Goal: Book appointment/travel/reservation

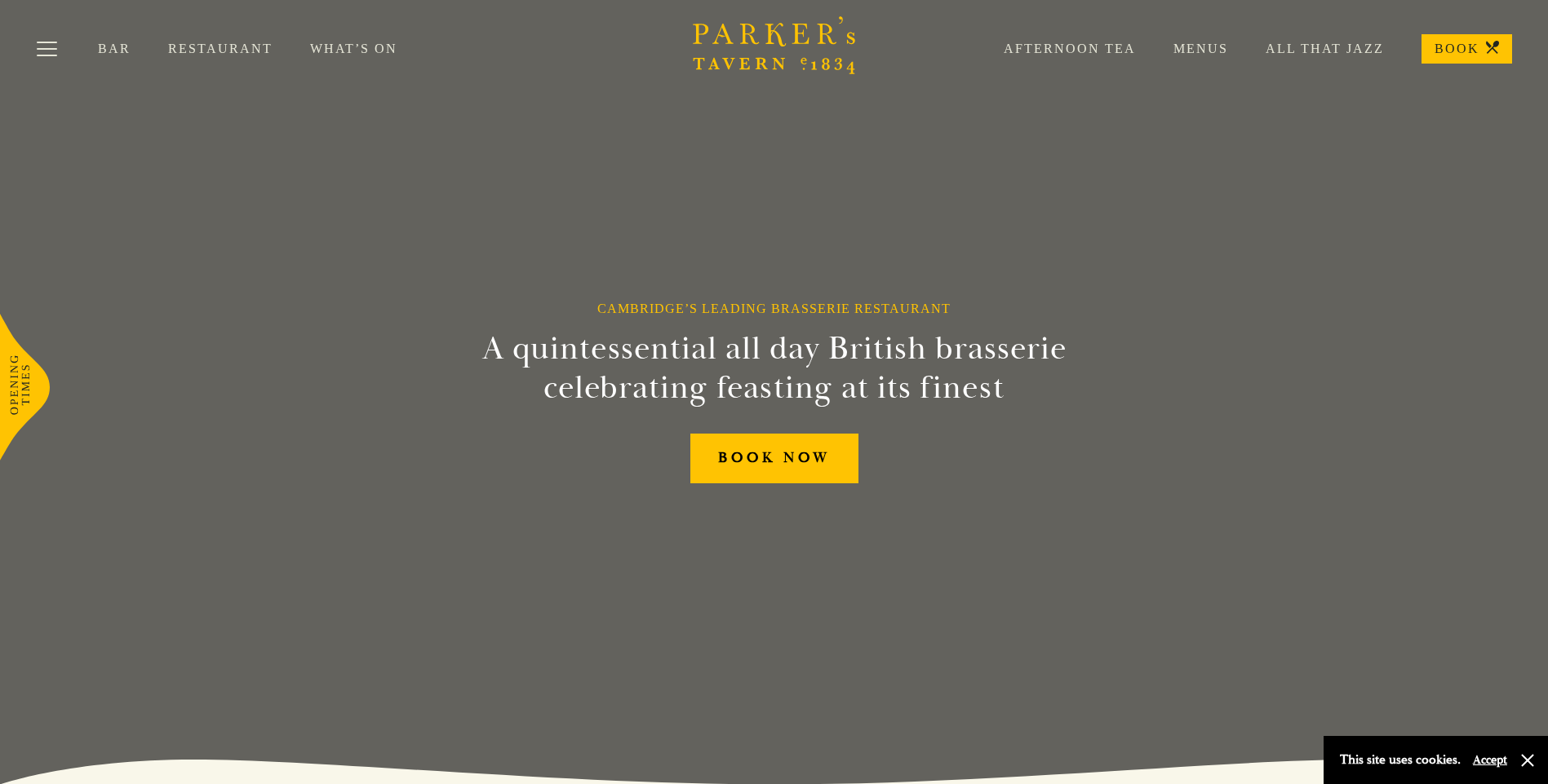
click at [1068, 49] on link "Afternoon Tea" at bounding box center [1050, 49] width 169 height 16
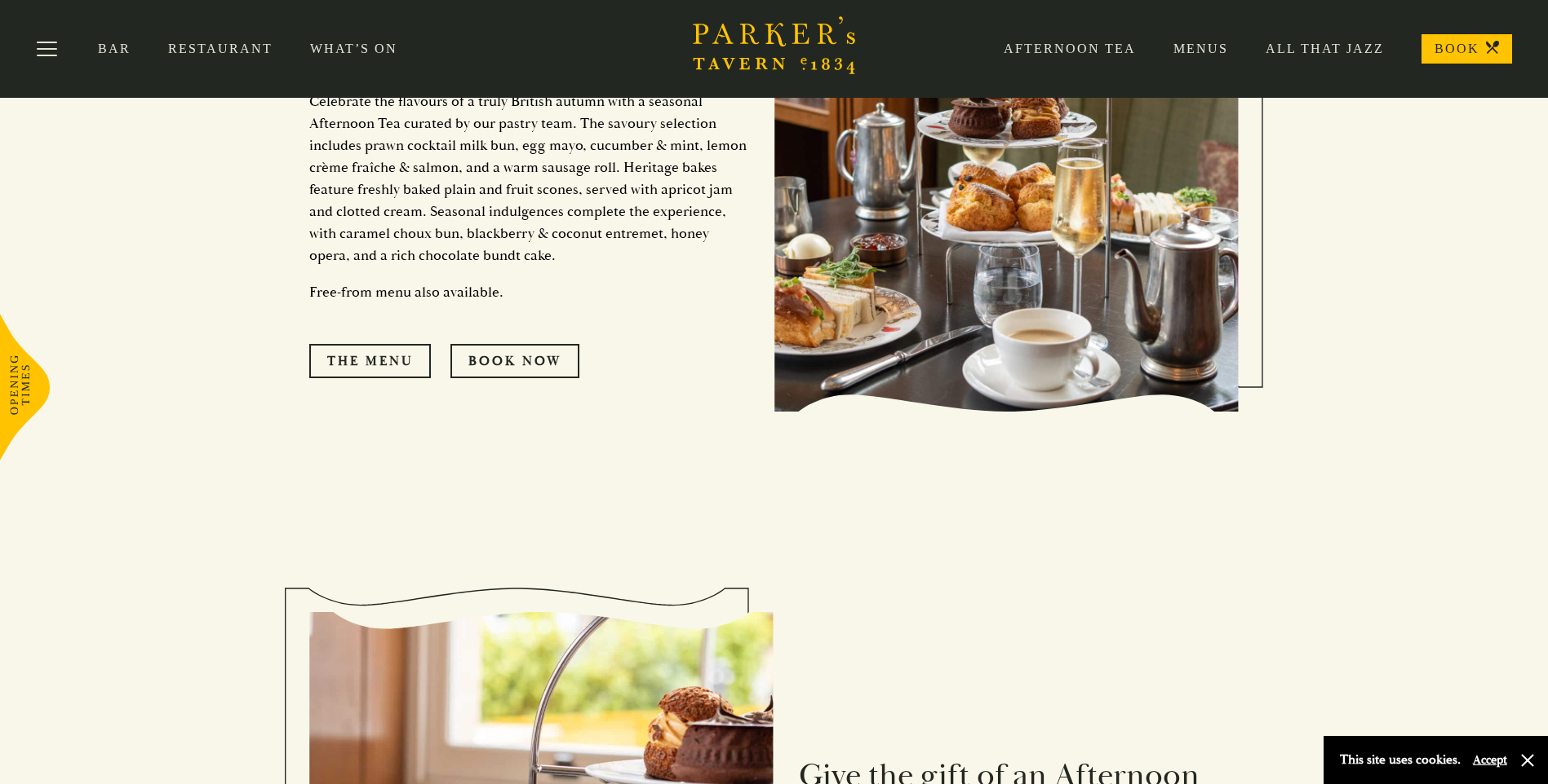
scroll to position [723, 0]
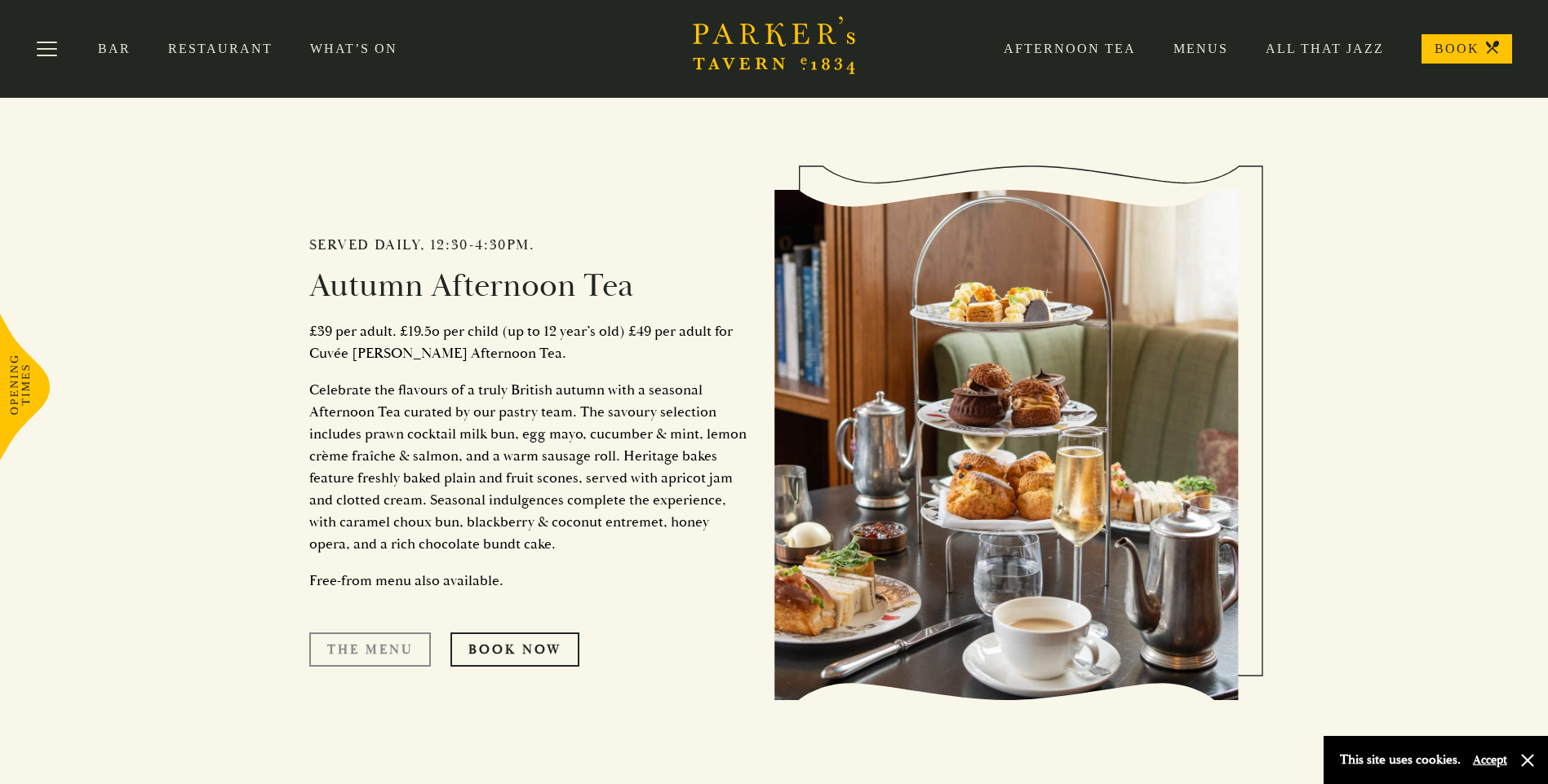
click at [377, 649] on link "The Menu" at bounding box center [370, 650] width 121 height 34
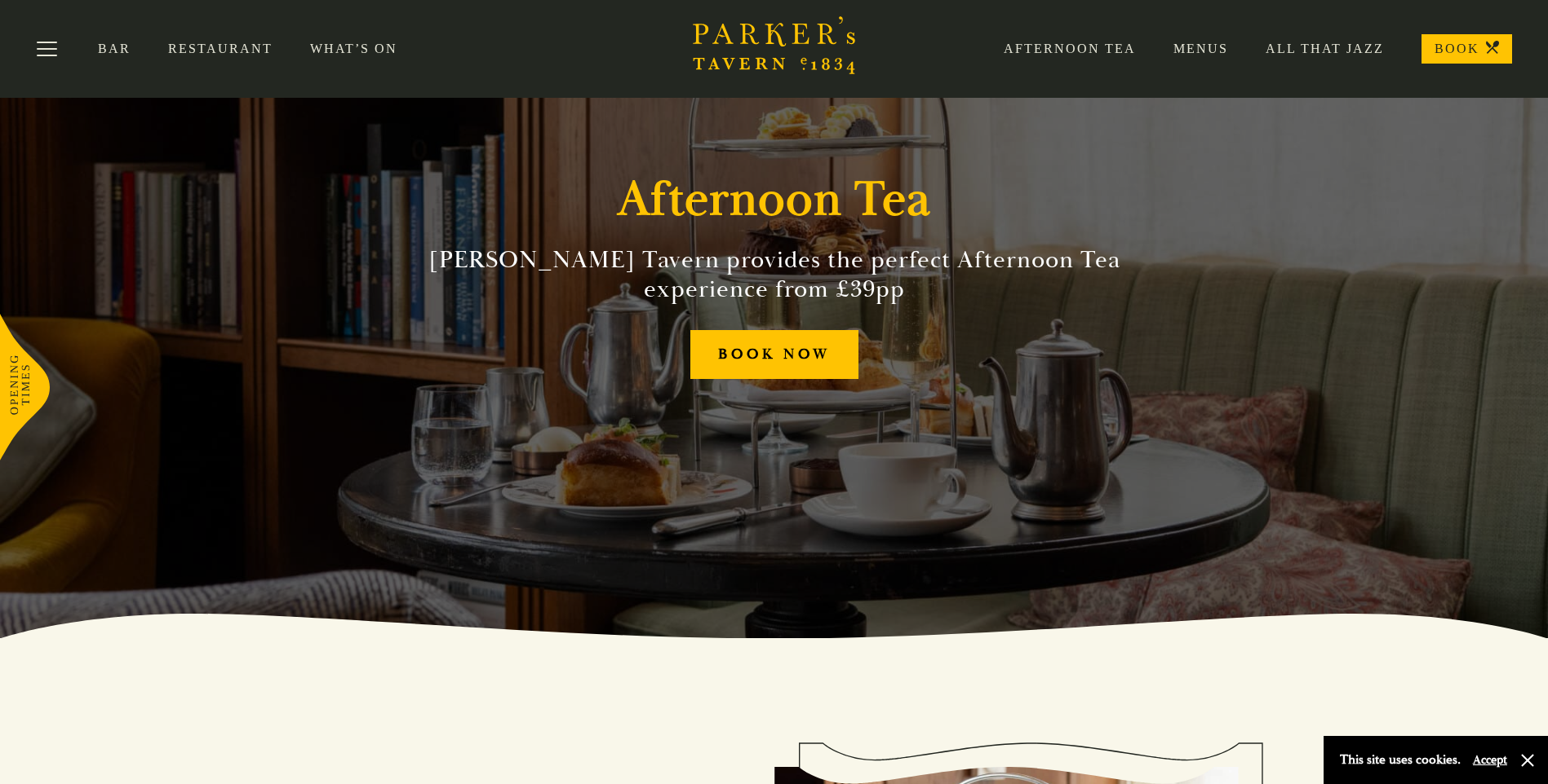
scroll to position [0, 0]
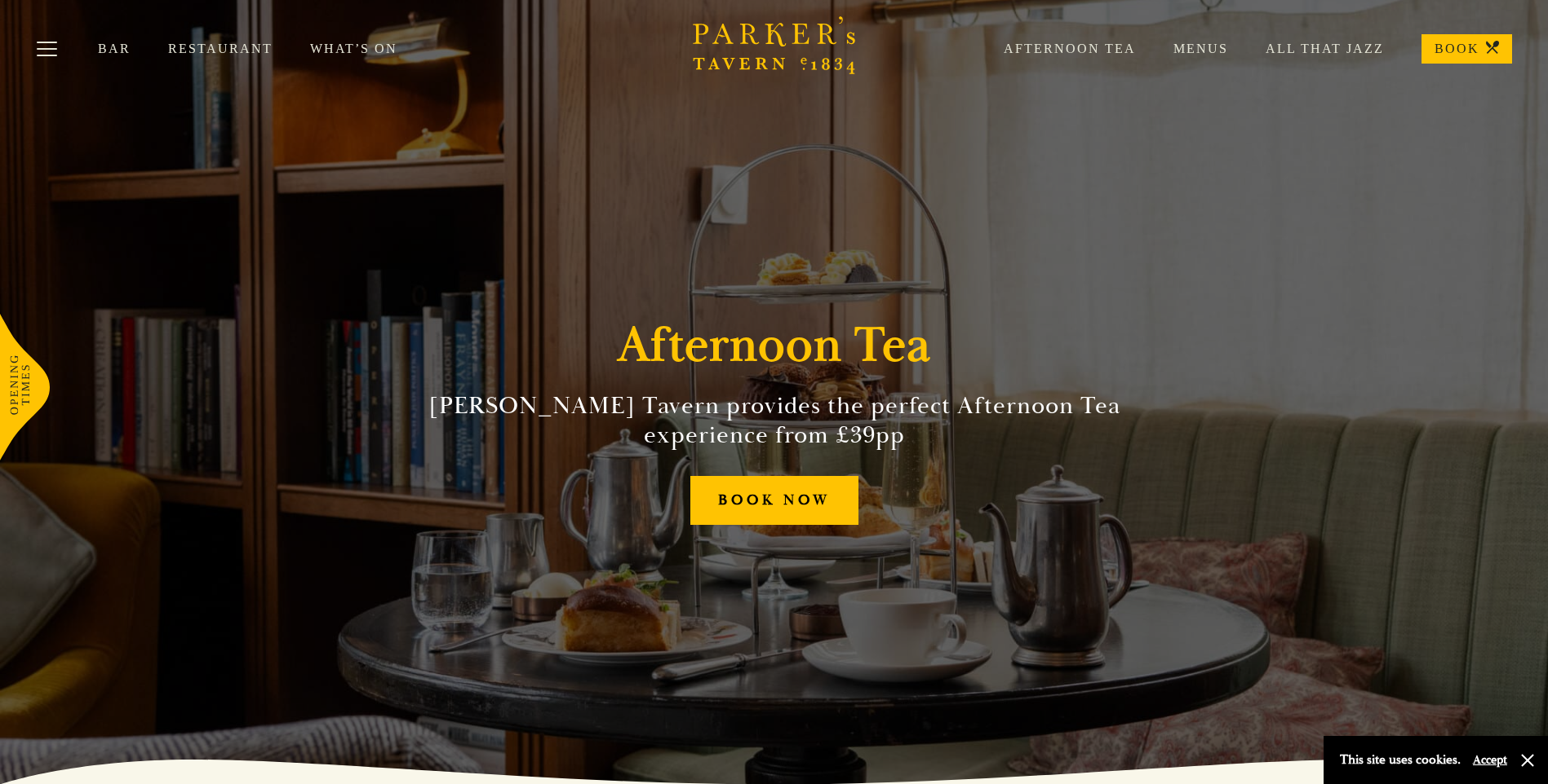
click at [352, 48] on link "What’s On" at bounding box center [371, 49] width 124 height 16
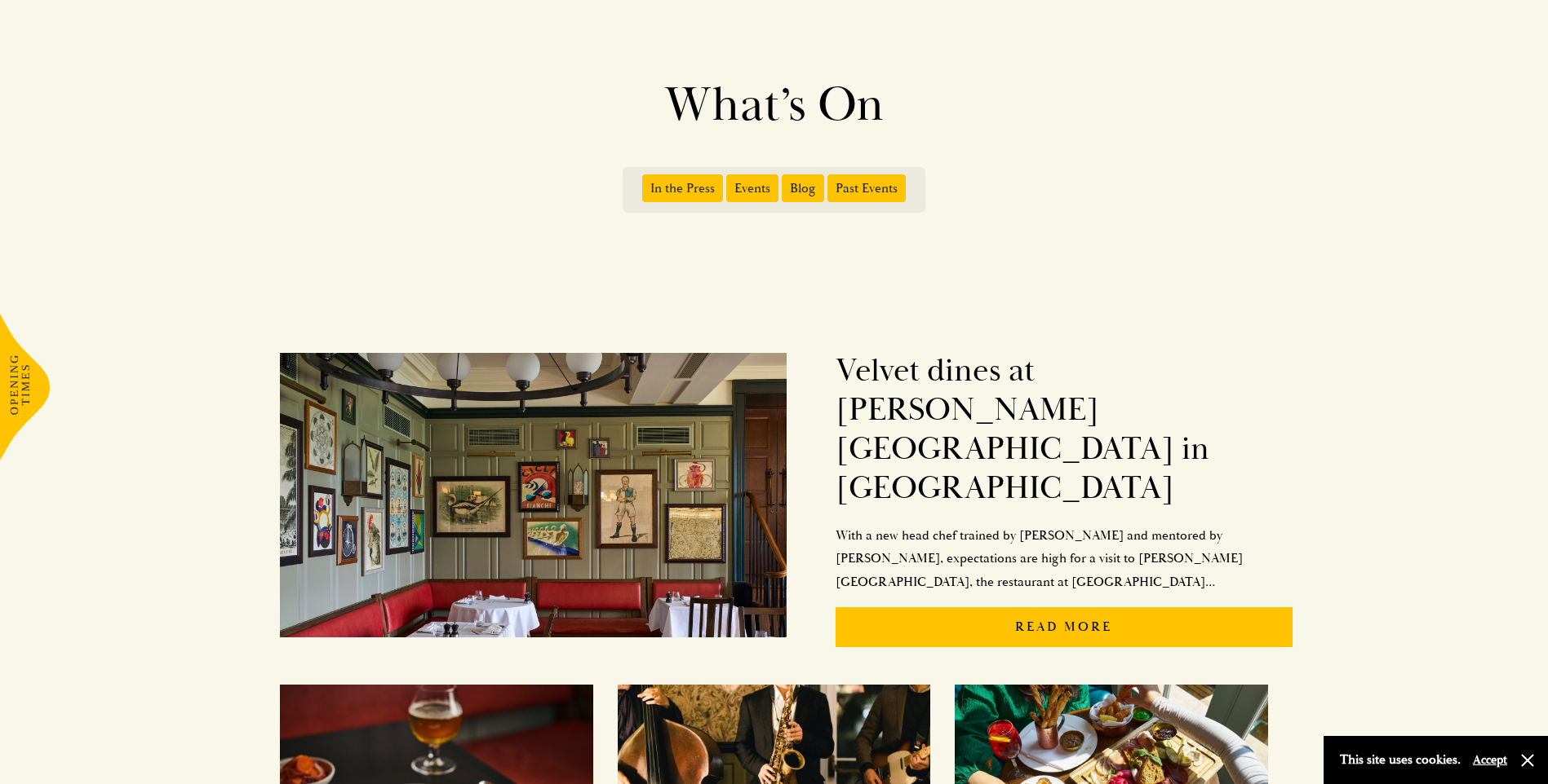
scroll to position [163, 0]
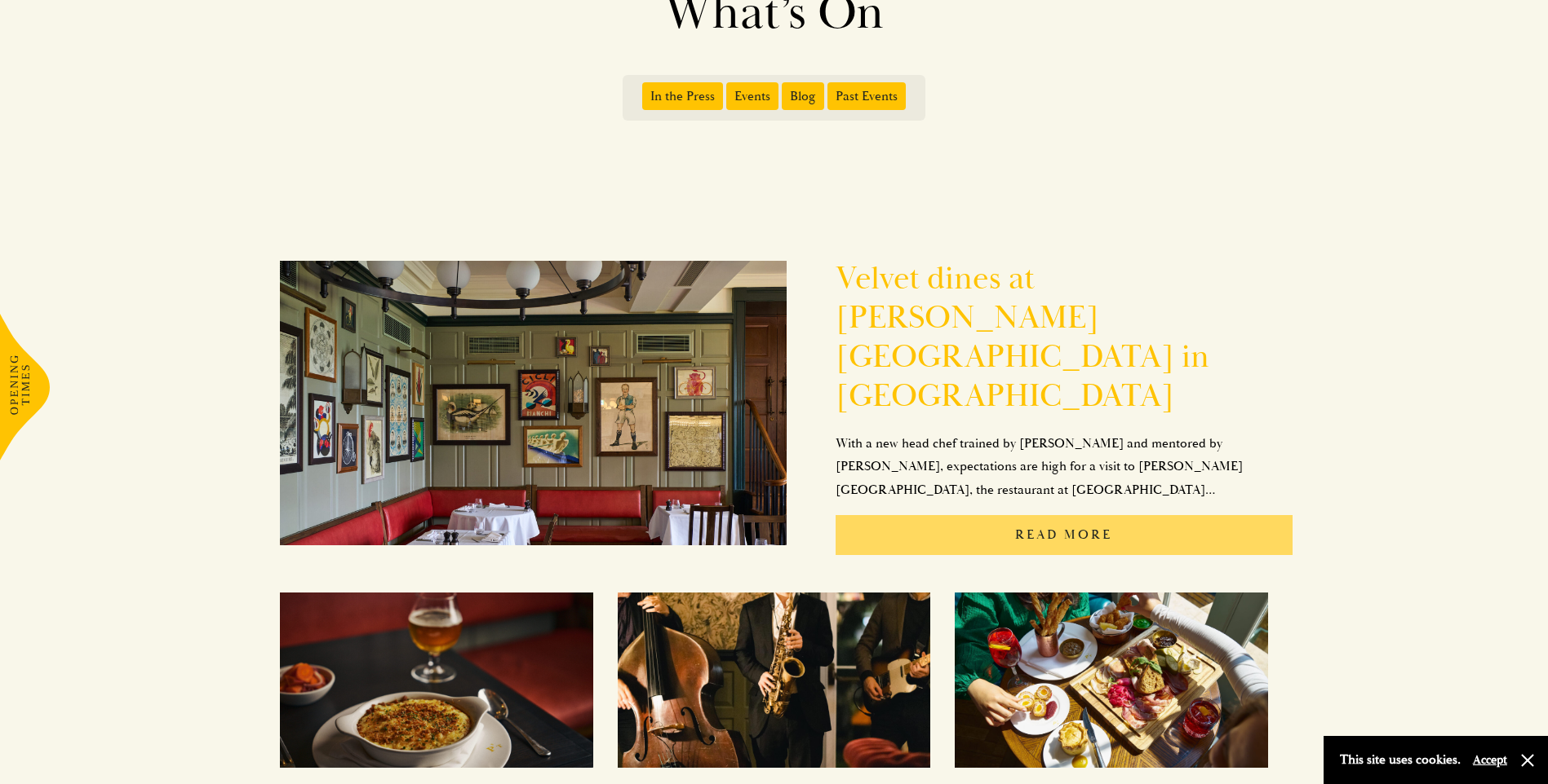
click at [1061, 515] on p "Read More" at bounding box center [1063, 535] width 457 height 40
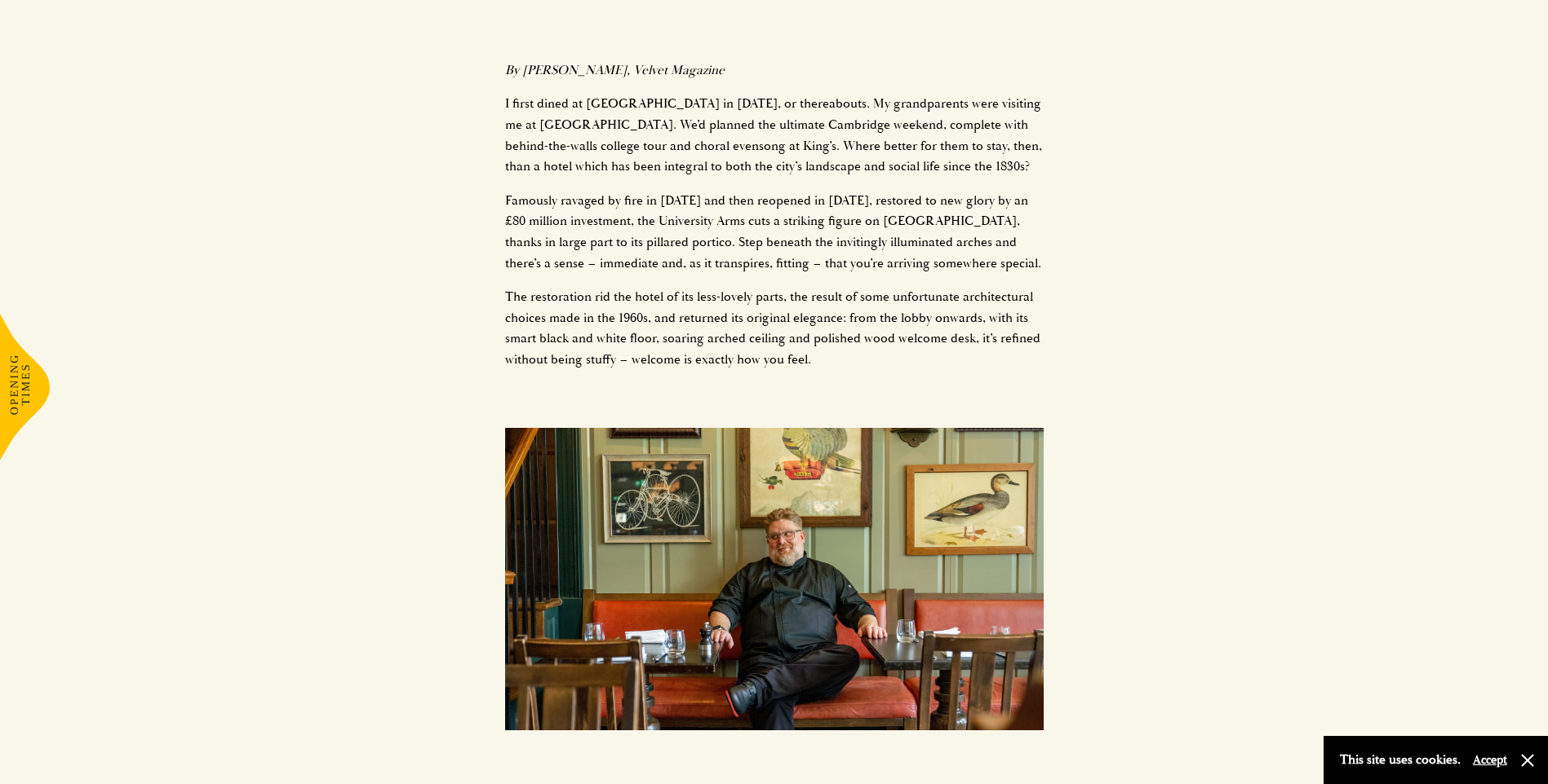
scroll to position [1223, 0]
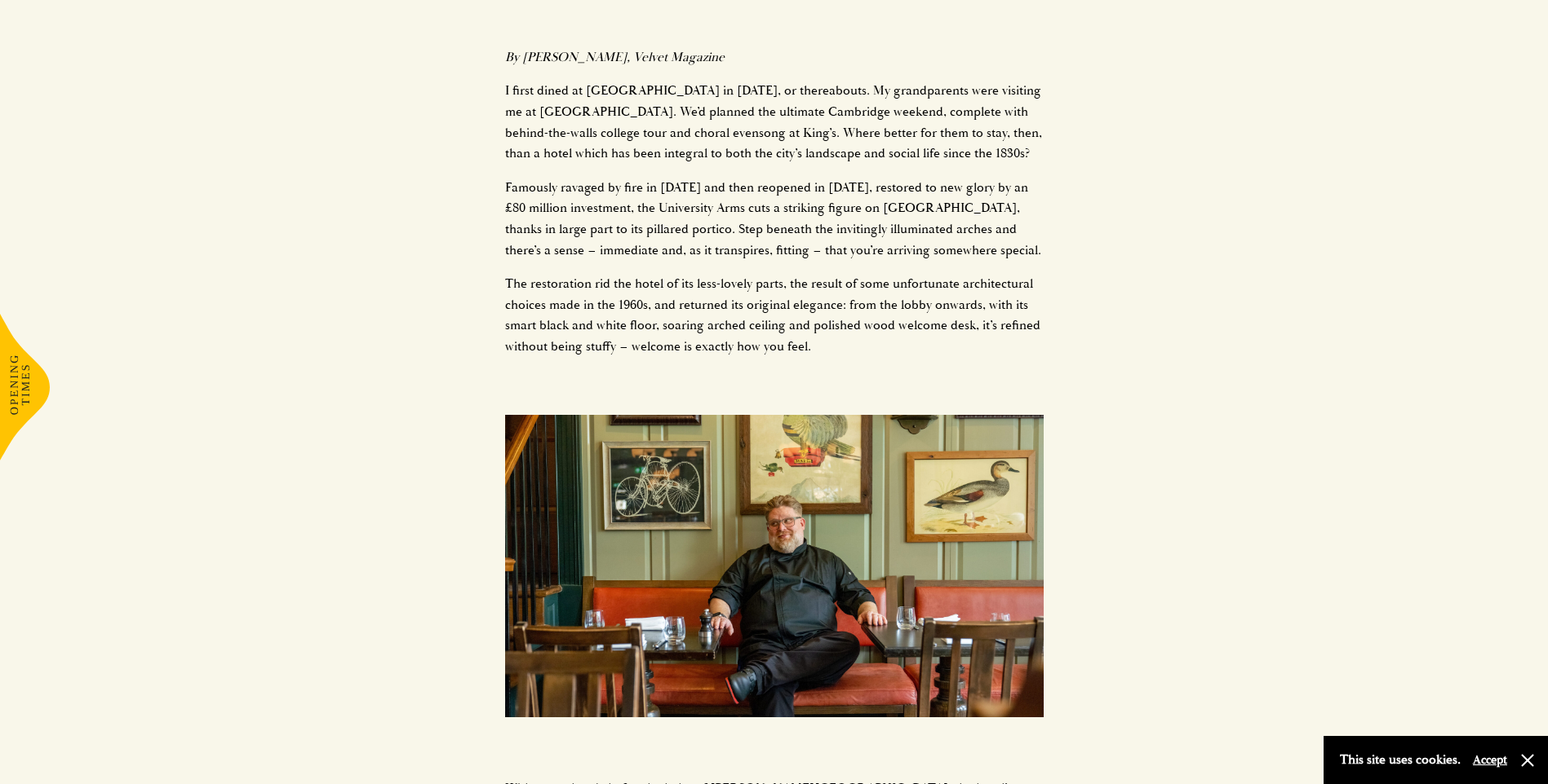
click at [726, 415] on img at bounding box center [774, 566] width 539 height 303
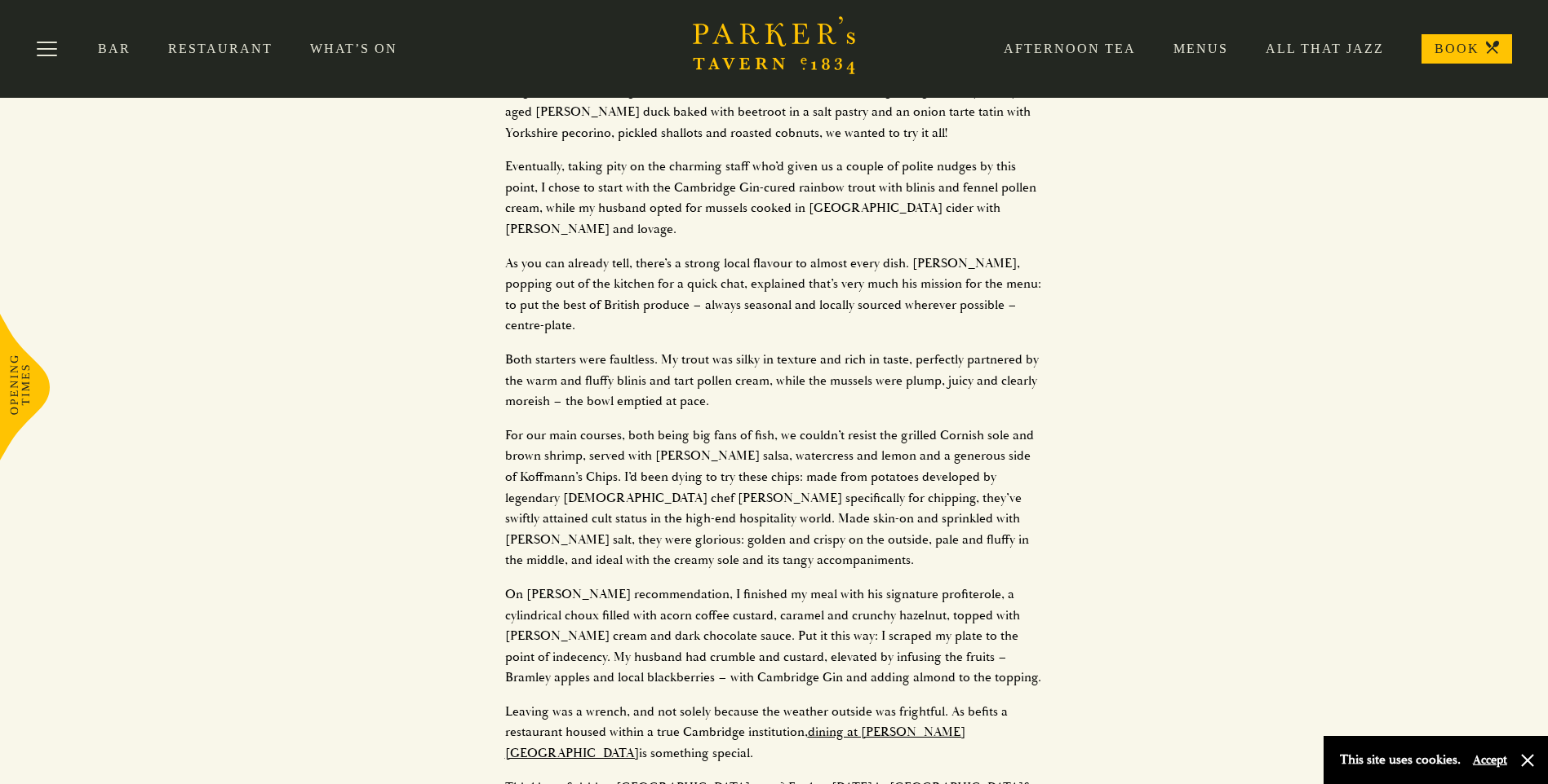
scroll to position [2599, 0]
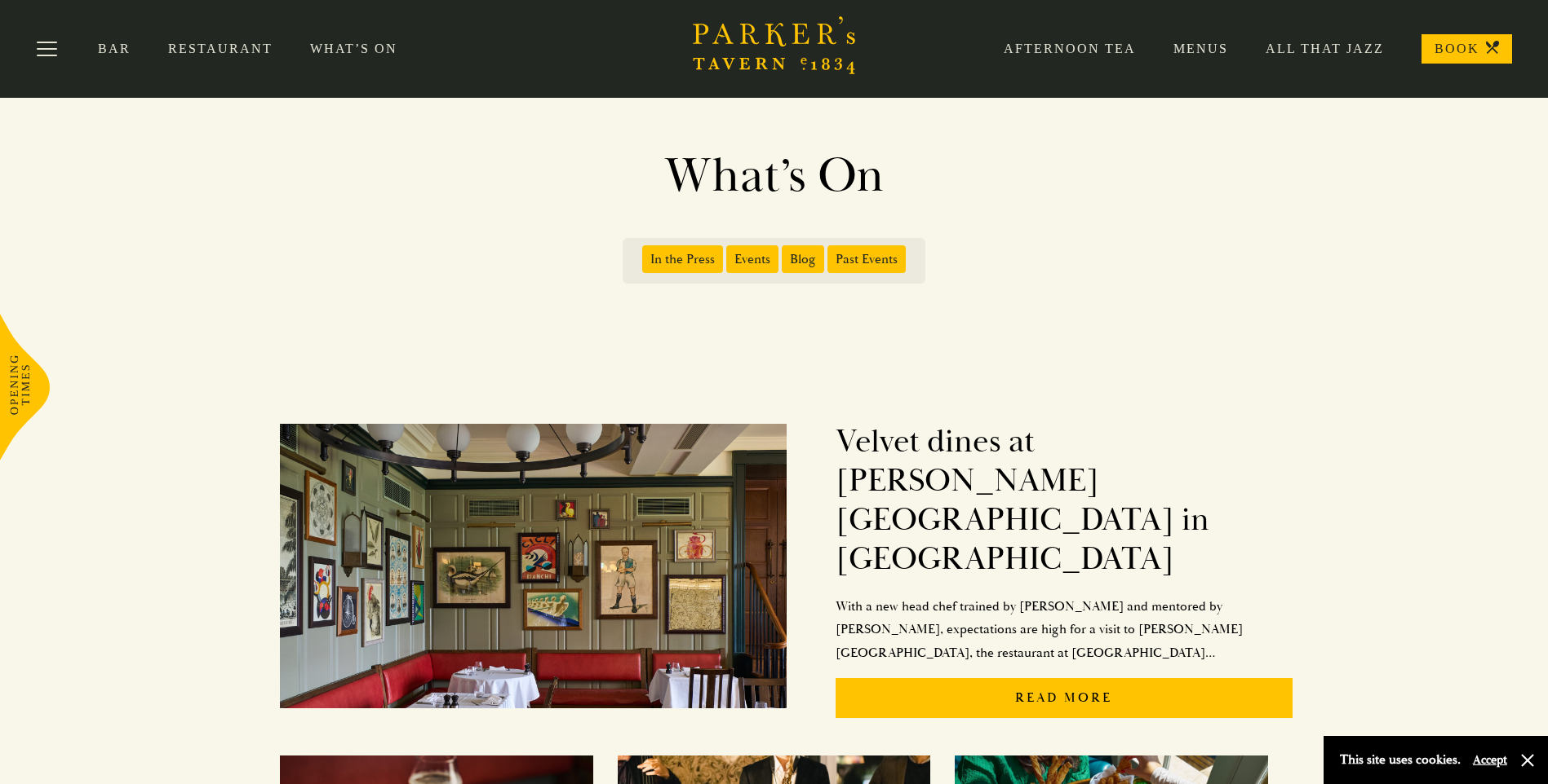
click at [685, 258] on span "In the Press" at bounding box center [682, 260] width 81 height 28
click at [645, 254] on input "In the Press" at bounding box center [645, 254] width 0 height 0
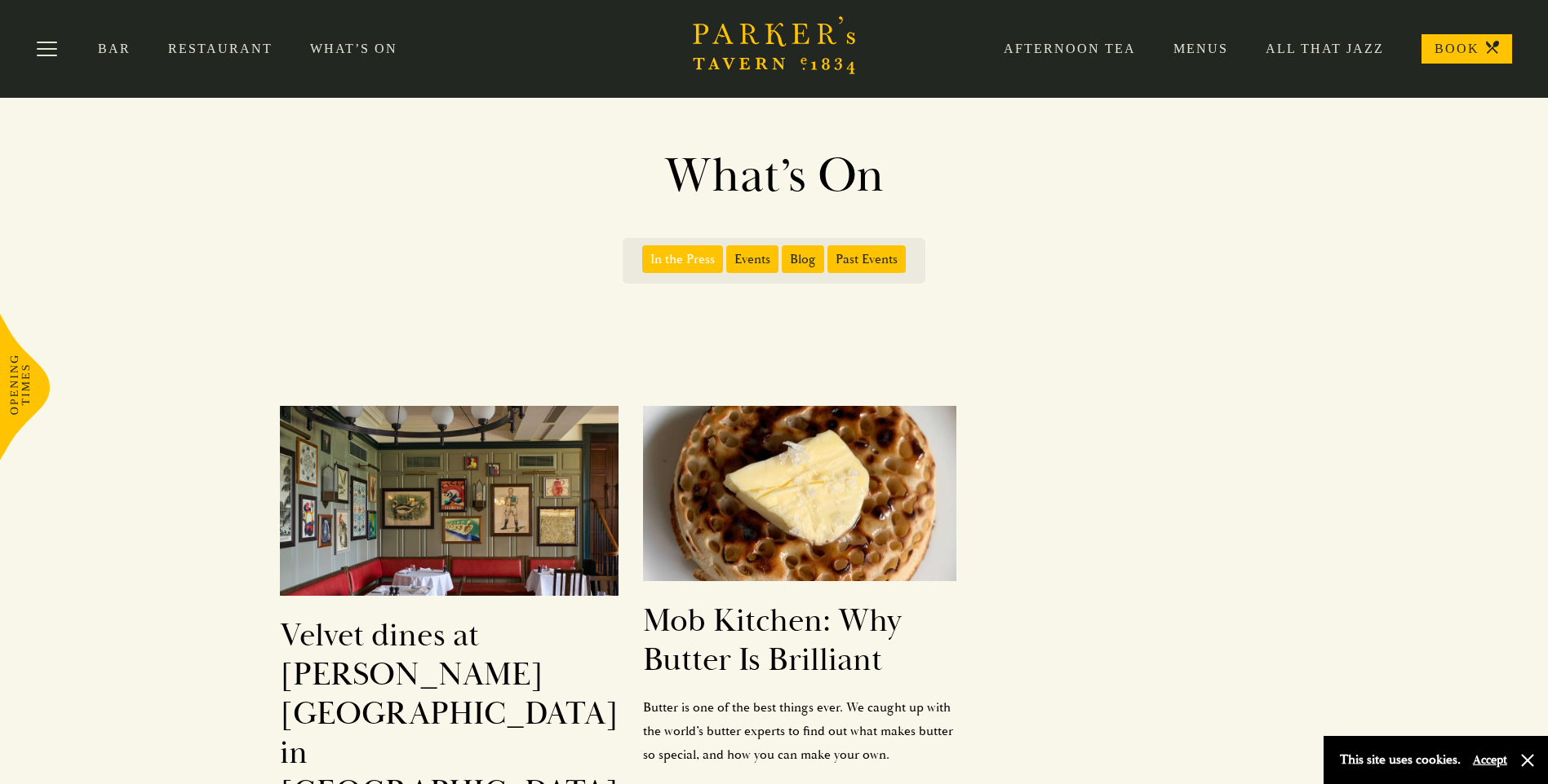
click at [747, 256] on span "Events" at bounding box center [752, 260] width 52 height 28
click at [730, 254] on input "Events" at bounding box center [730, 254] width 0 height 0
click at [753, 257] on span "Events" at bounding box center [752, 260] width 52 height 28
click at [730, 254] on input "Events" at bounding box center [730, 254] width 0 height 0
click at [756, 261] on span "Events" at bounding box center [752, 260] width 52 height 28
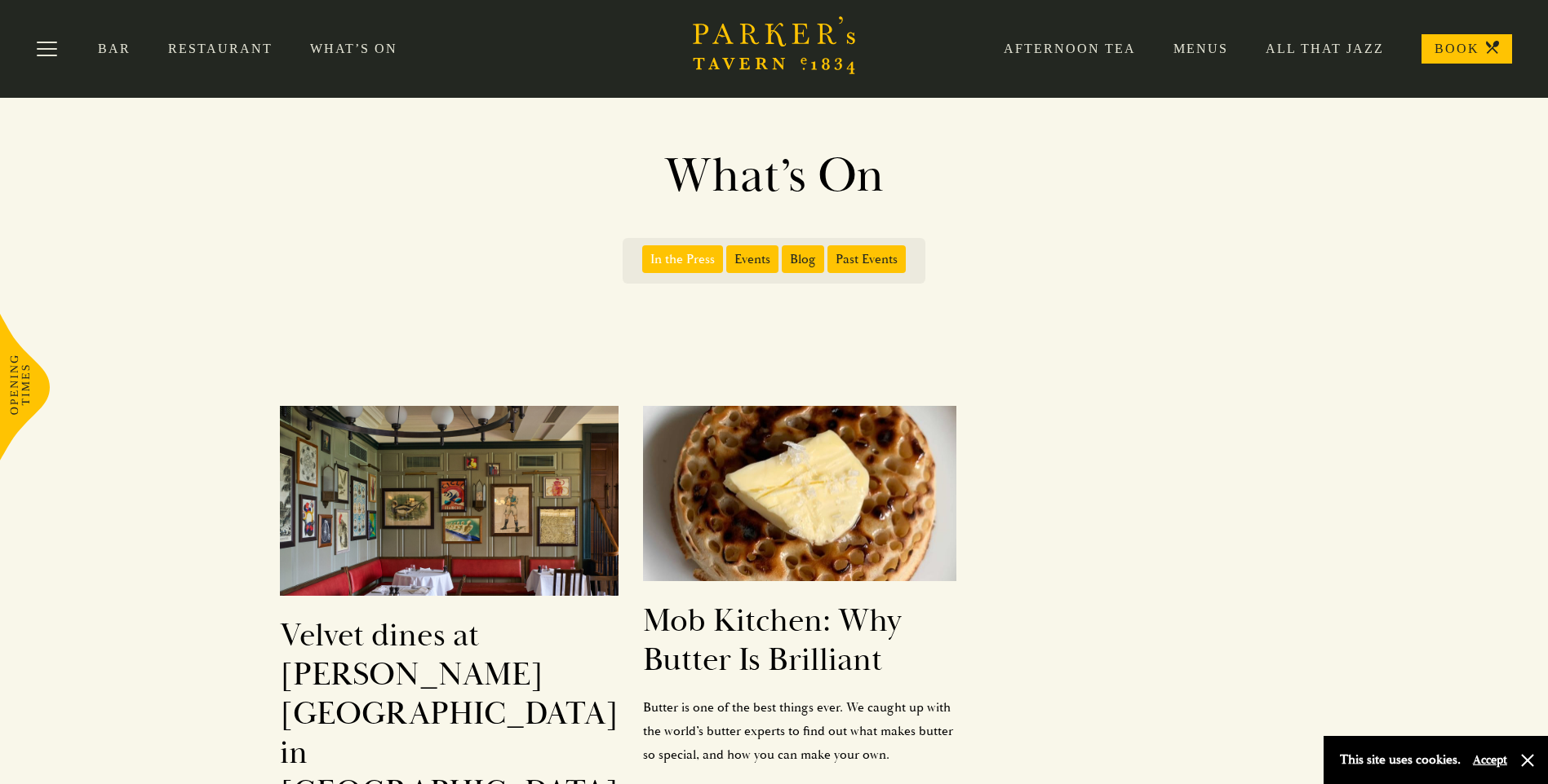
click at [730, 254] on input "Events" at bounding box center [730, 254] width 0 height 0
click at [756, 262] on span "Events" at bounding box center [752, 260] width 52 height 28
click at [730, 254] on input "Events" at bounding box center [730, 254] width 0 height 0
click at [756, 262] on span "Events" at bounding box center [752, 260] width 52 height 28
click at [730, 254] on input "Events" at bounding box center [730, 254] width 0 height 0
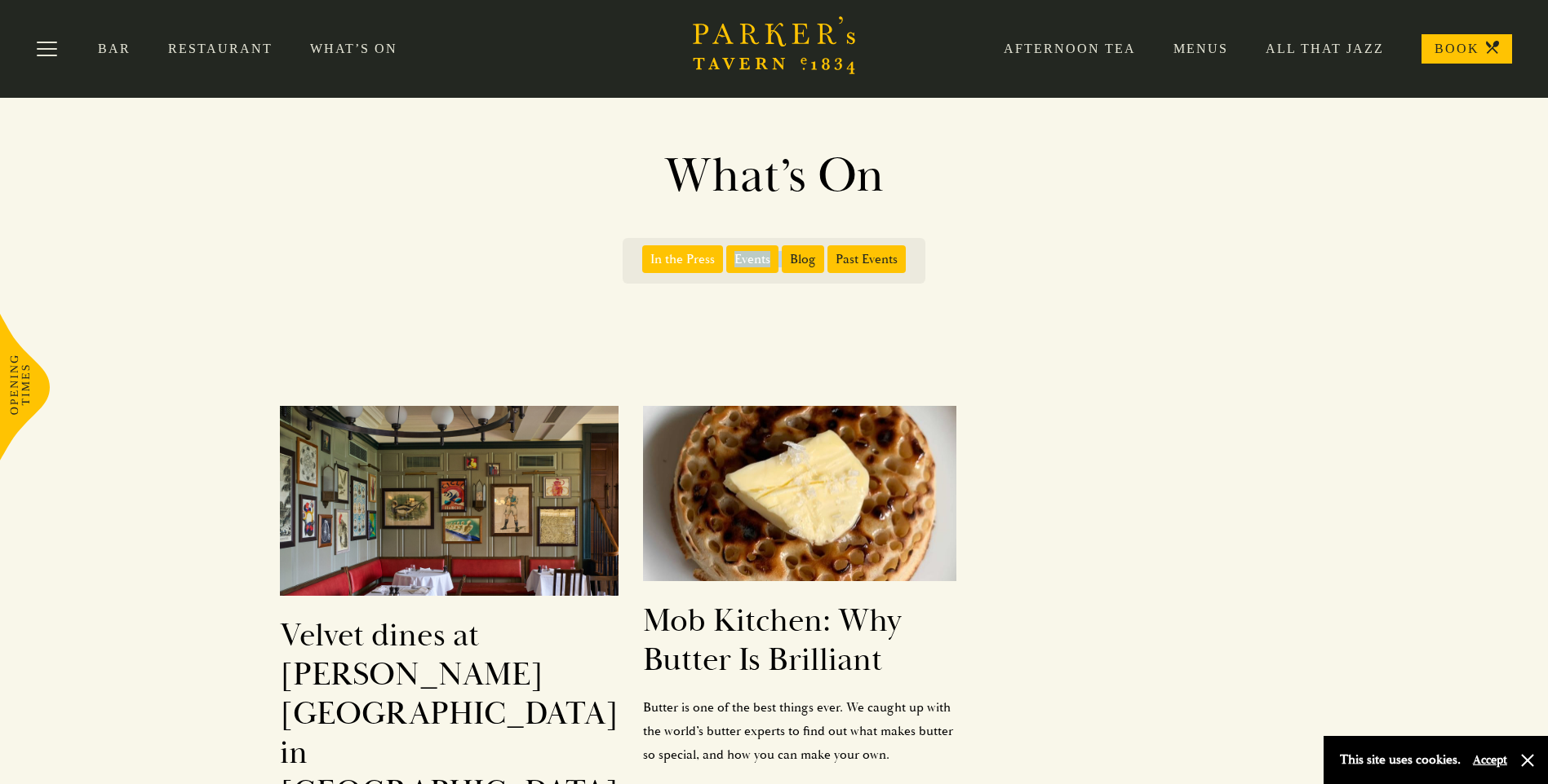
click at [757, 262] on span "Events" at bounding box center [752, 260] width 52 height 28
click at [730, 254] on input "Events" at bounding box center [730, 254] width 0 height 0
click at [802, 258] on span "Blog" at bounding box center [802, 260] width 43 height 28
click at [784, 254] on input "Blog" at bounding box center [784, 254] width 0 height 0
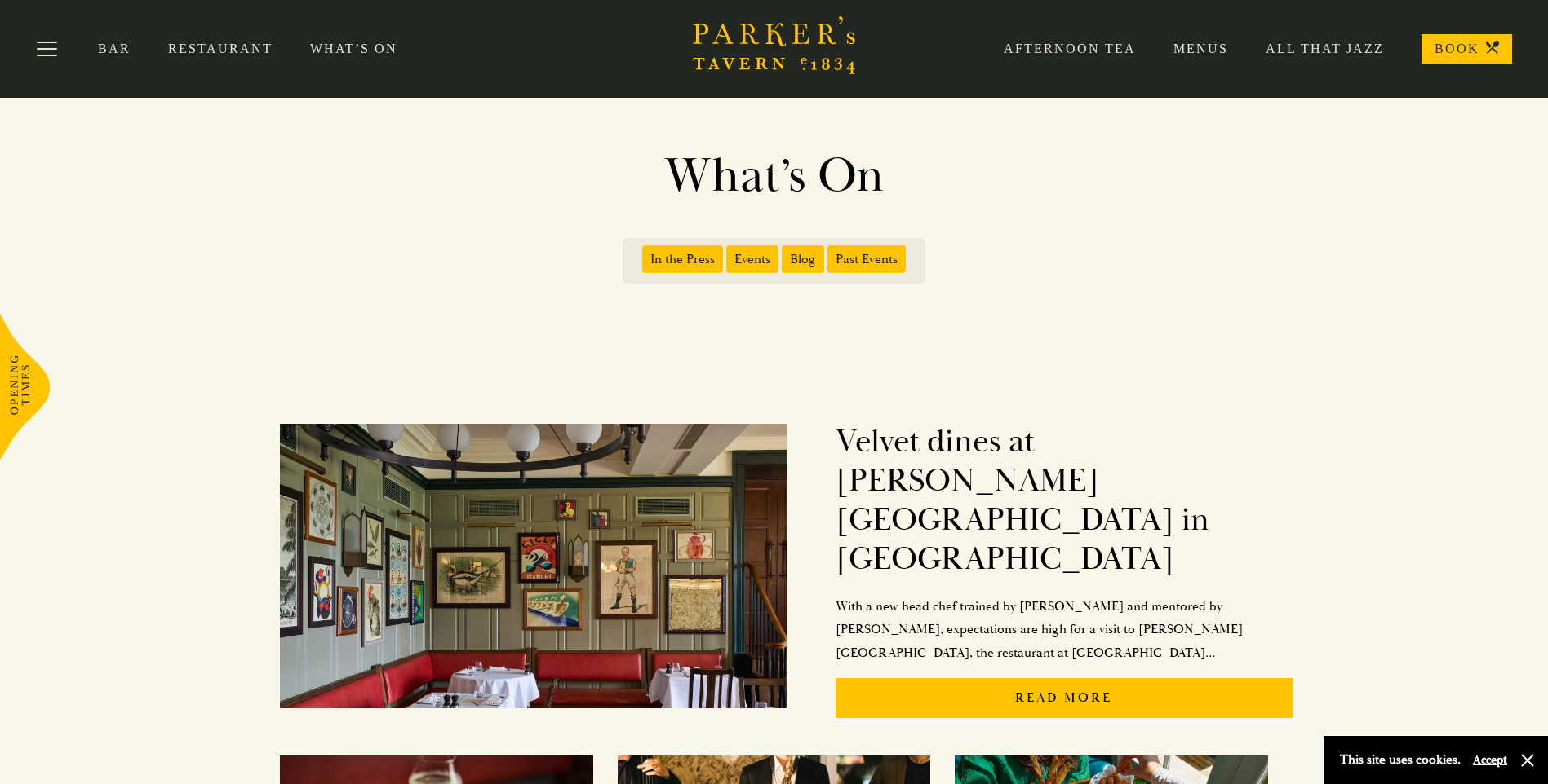
click at [807, 265] on span "Blog" at bounding box center [802, 260] width 43 height 28
click at [784, 254] on input "Blog" at bounding box center [784, 254] width 0 height 0
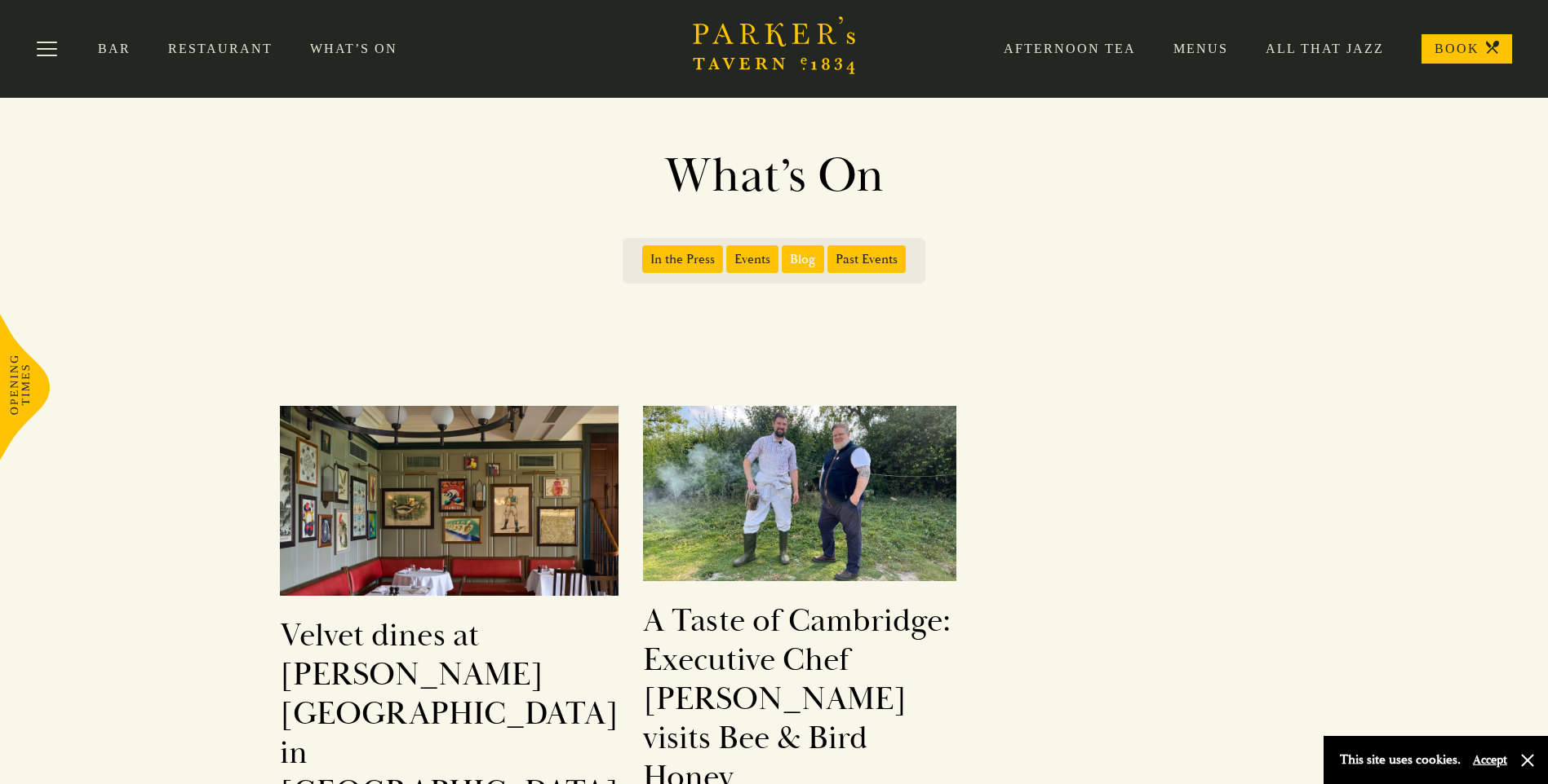
click at [752, 260] on span "Events" at bounding box center [752, 260] width 52 height 28
click at [730, 254] on input "Events" at bounding box center [730, 254] width 0 height 0
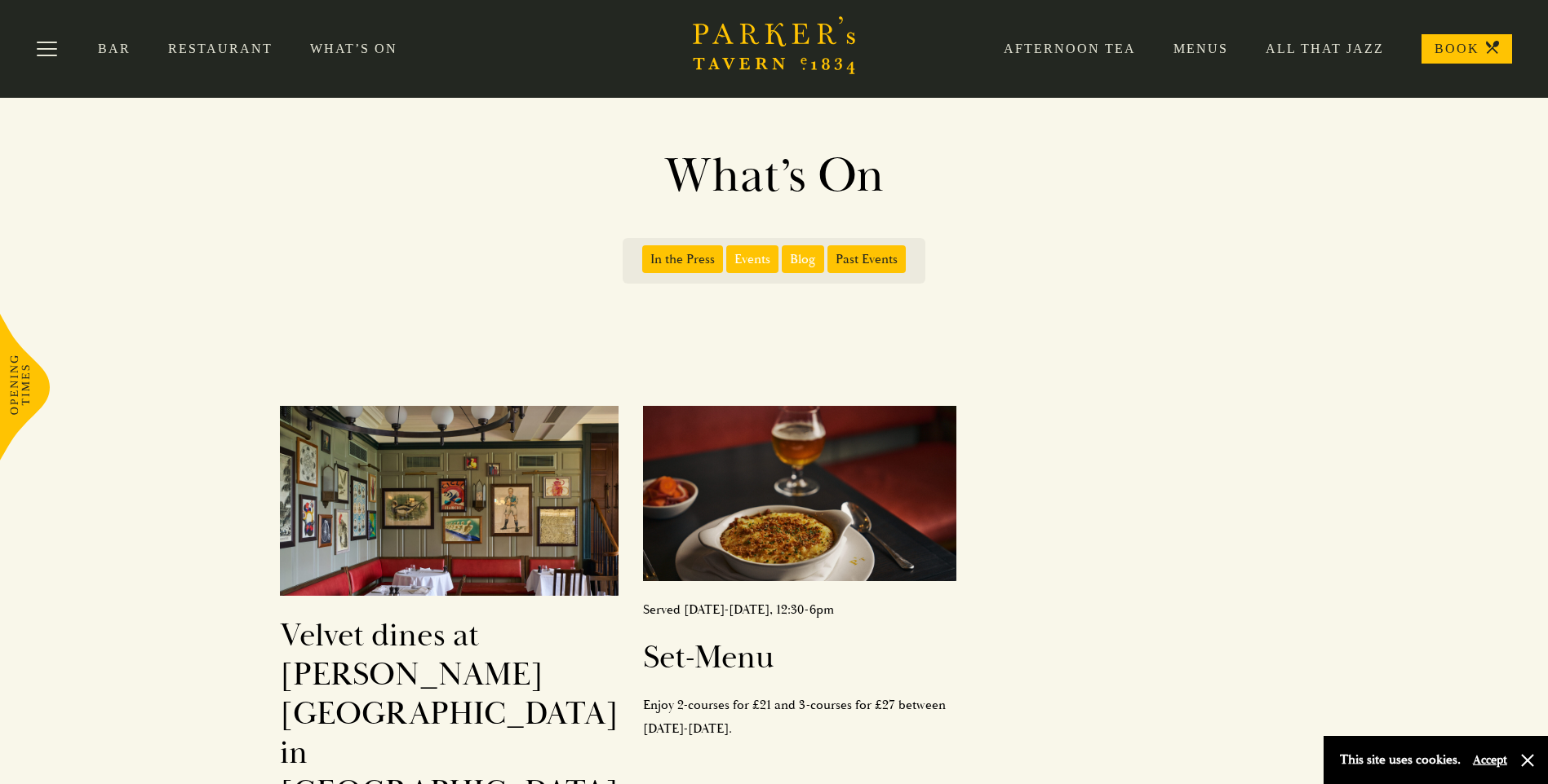
click at [1100, 43] on link "Afternoon Tea" at bounding box center [1050, 49] width 169 height 16
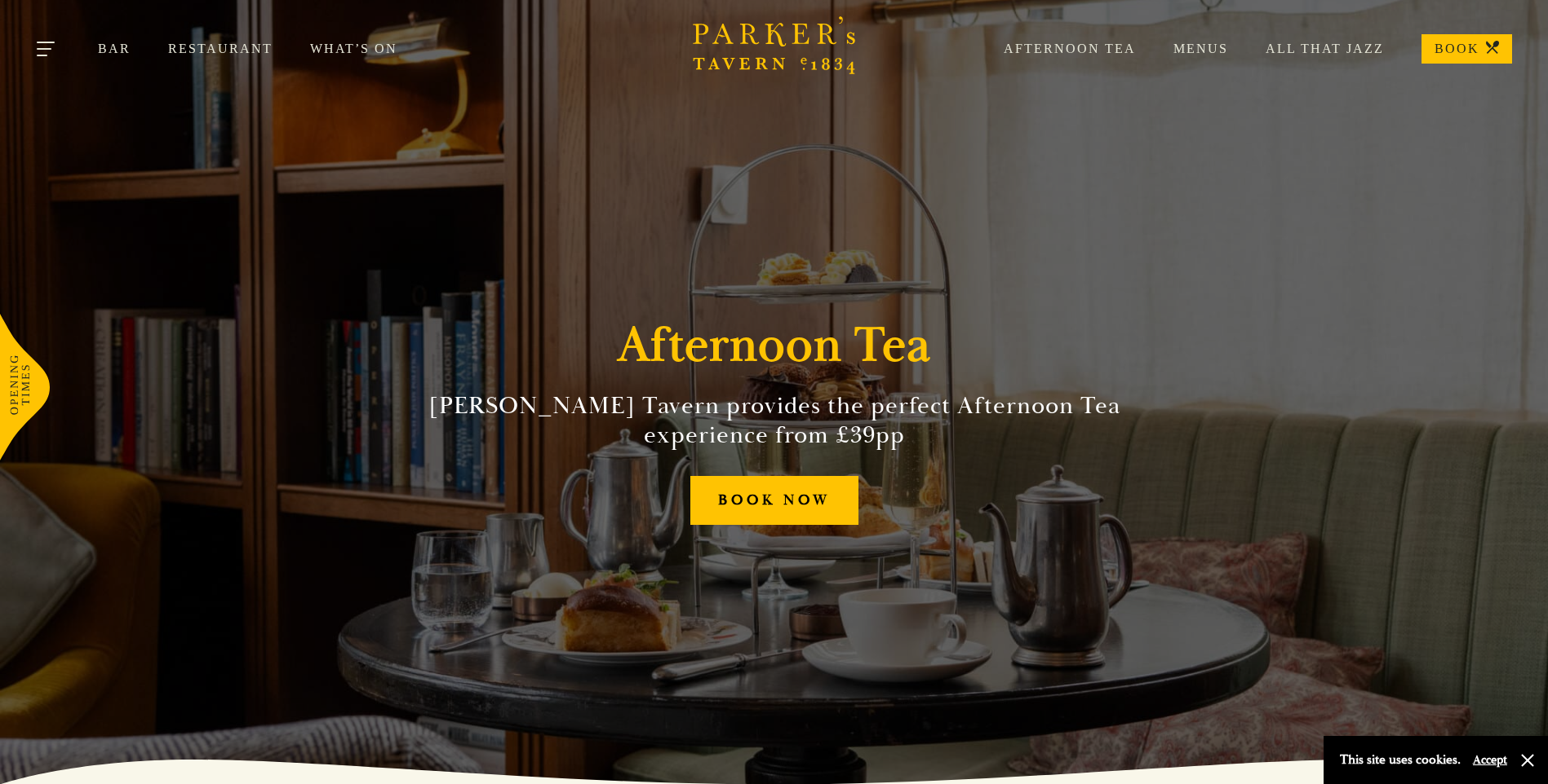
click at [52, 43] on button "Toggle navigation" at bounding box center [47, 52] width 70 height 70
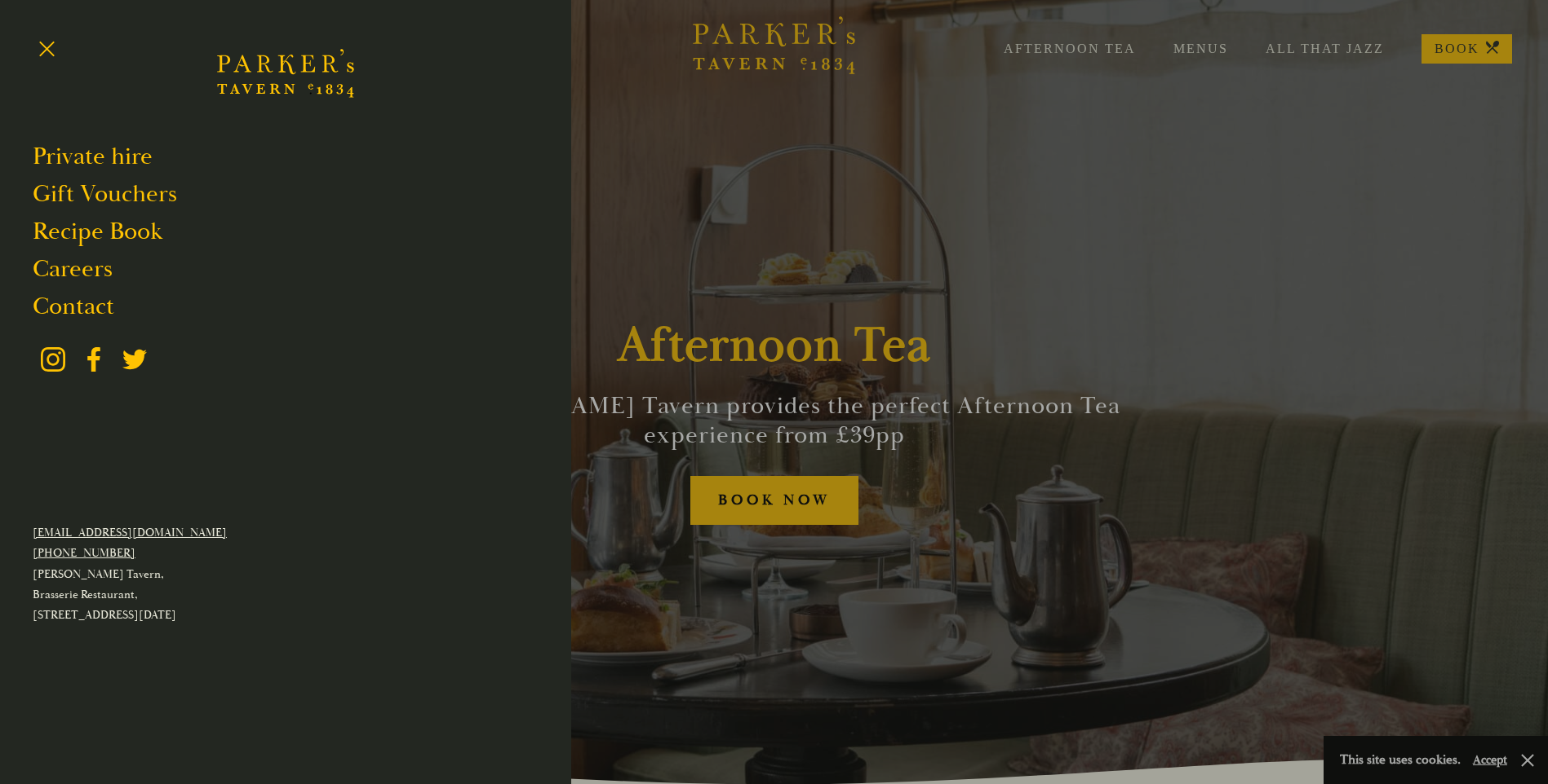
click at [1193, 273] on div at bounding box center [774, 392] width 1548 height 784
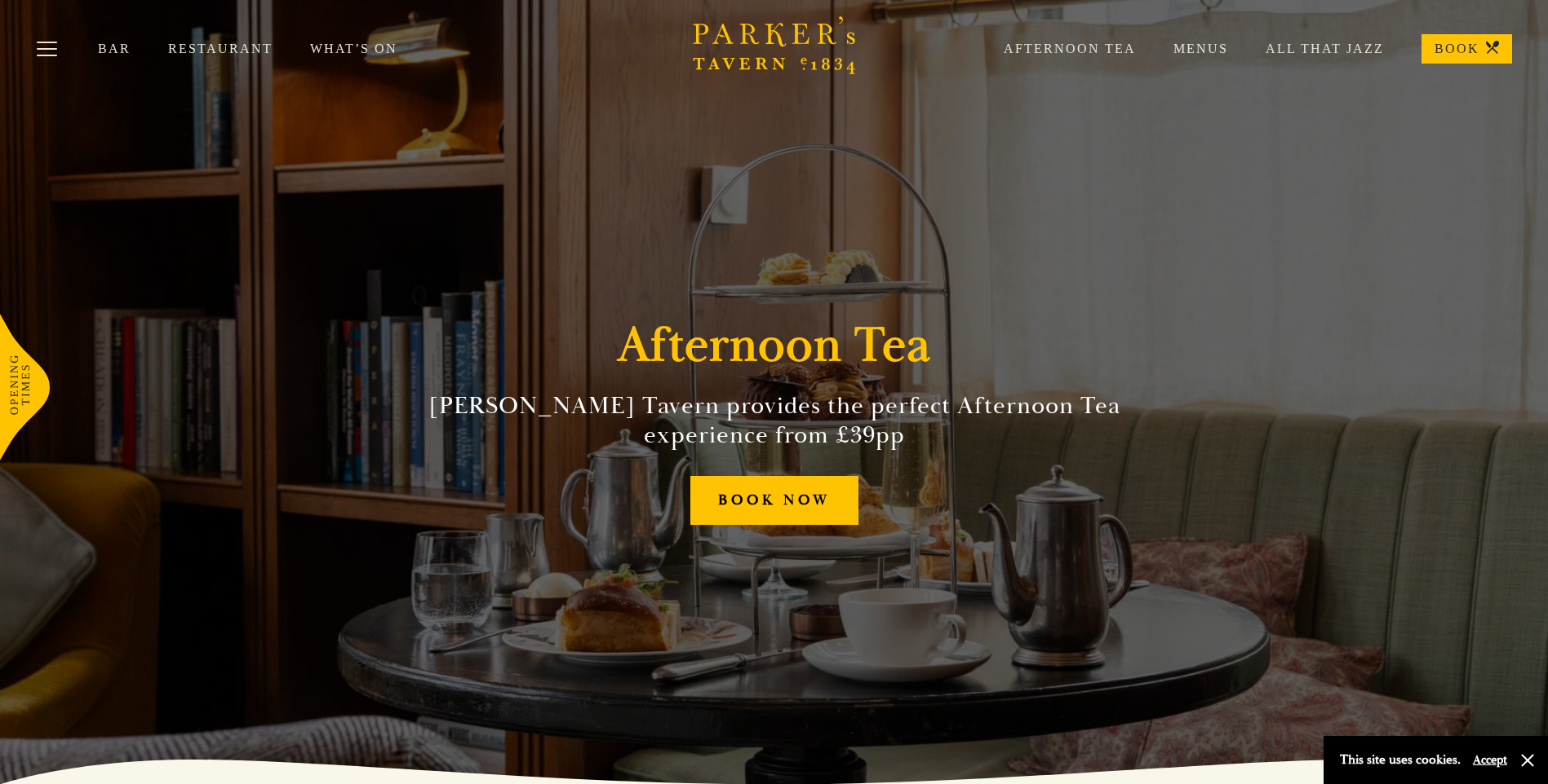
click at [1468, 43] on link "BOOK" at bounding box center [1466, 49] width 91 height 30
